Goal: Find specific page/section: Find specific page/section

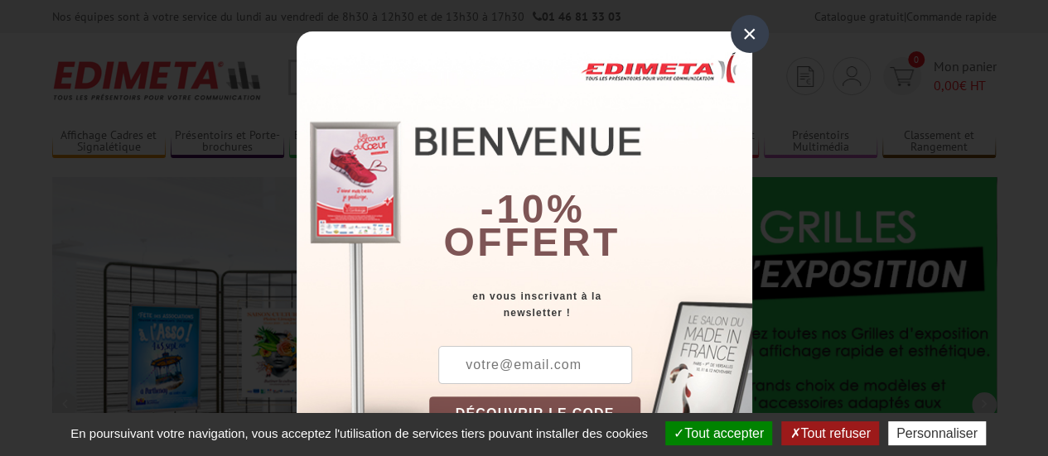
click at [744, 31] on div "×" at bounding box center [749, 34] width 38 height 38
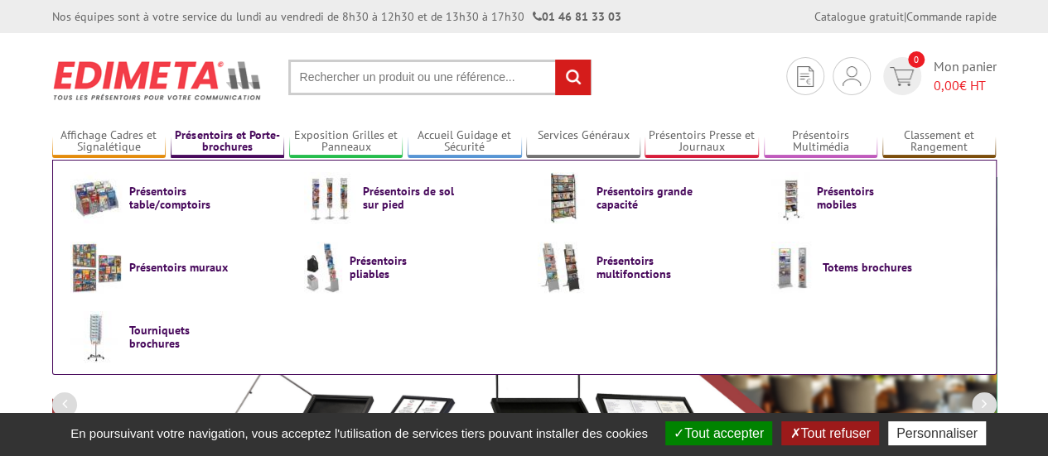
click at [215, 141] on link "Présentoirs et Porte-brochures" at bounding box center [228, 141] width 114 height 27
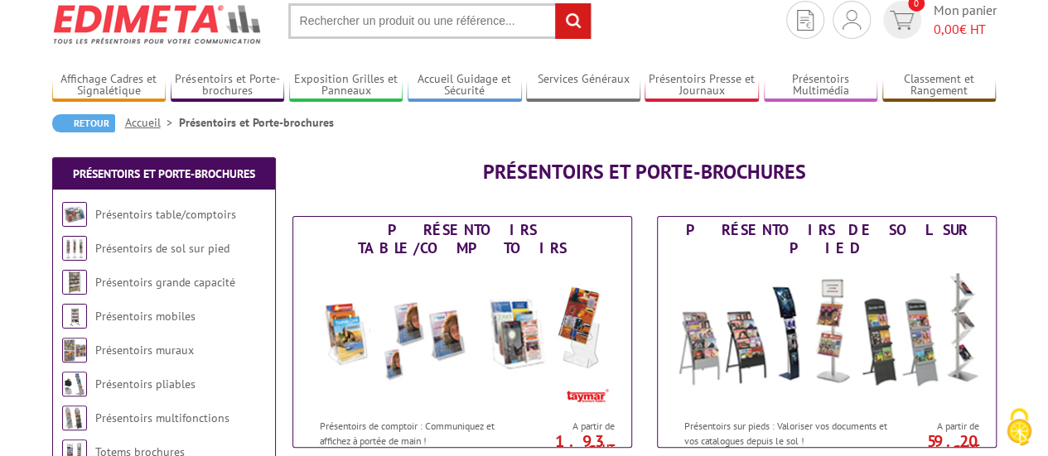
scroll to position [83, 0]
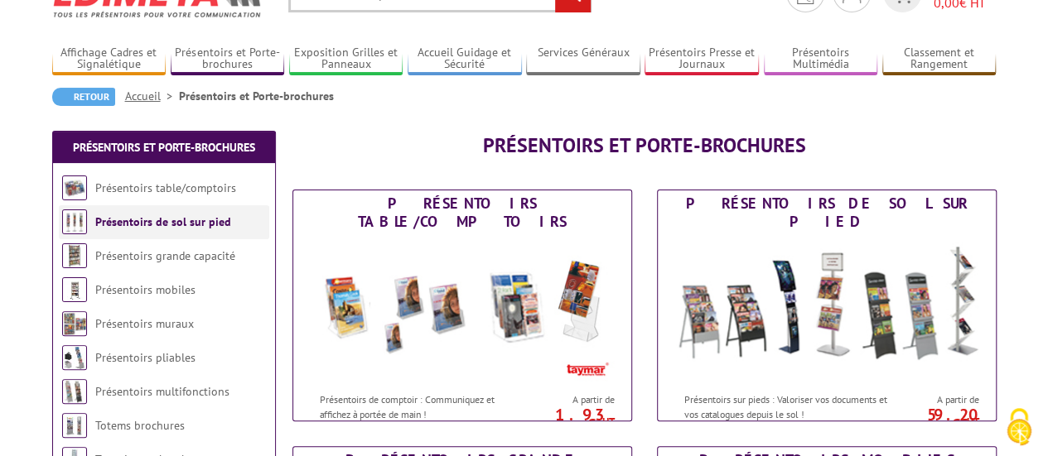
click at [212, 221] on link "Présentoirs de sol sur pied" at bounding box center [163, 221] width 136 height 15
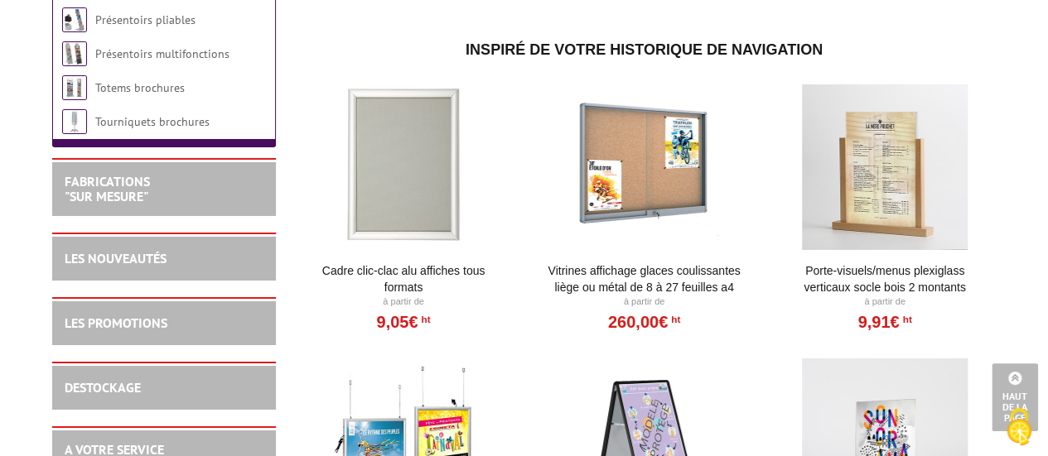
scroll to position [2815, 0]
